Goal: Information Seeking & Learning: Learn about a topic

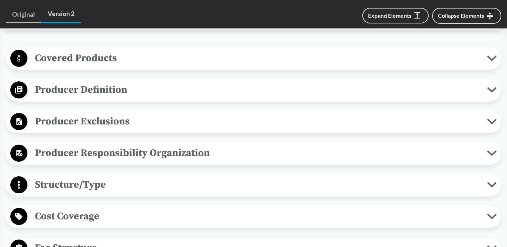
scroll to position [30, 0]
click at [138, 119] on span "Producer Exclusions" at bounding box center [256, 122] width 459 height 16
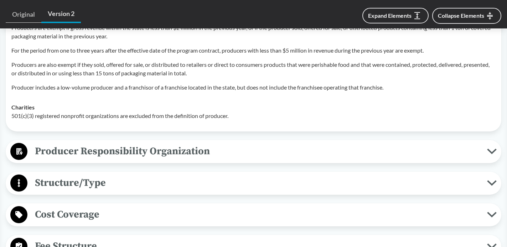
scroll to position [430, 0]
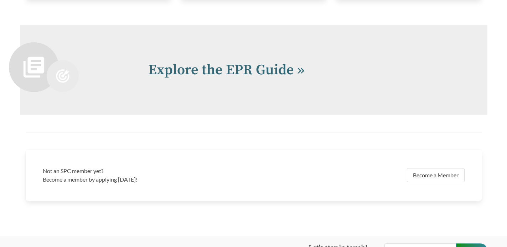
scroll to position [1541, 0]
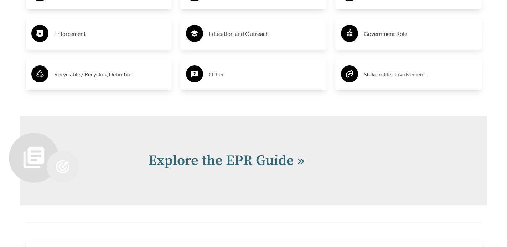
scroll to position [1489, 0]
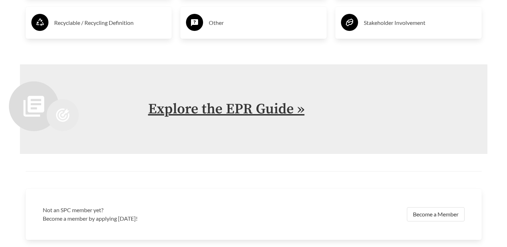
click at [197, 111] on link "Explore the EPR Guide »" at bounding box center [226, 109] width 156 height 18
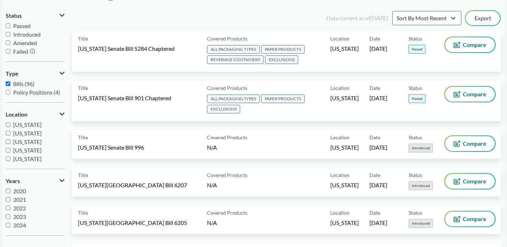
scroll to position [56, 0]
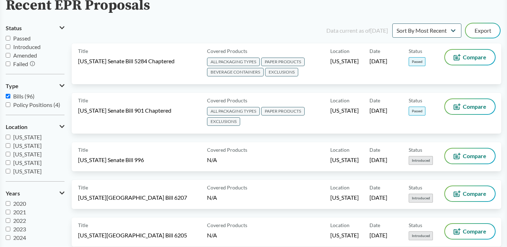
scroll to position [1489, 0]
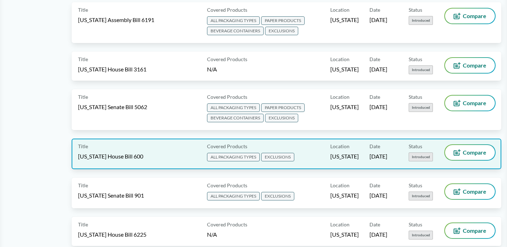
scroll to position [809, 0]
